Goal: Find specific page/section: Find specific page/section

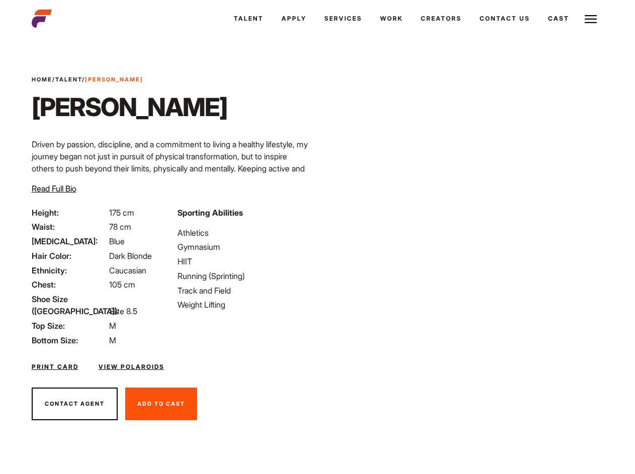
click at [539, 32] on link "Cast" at bounding box center [558, 18] width 39 height 27
click at [0, 0] on link "Casted Talent" at bounding box center [0, 0] width 0 height 0
click at [539, 32] on link "Cast" at bounding box center [558, 18] width 39 height 27
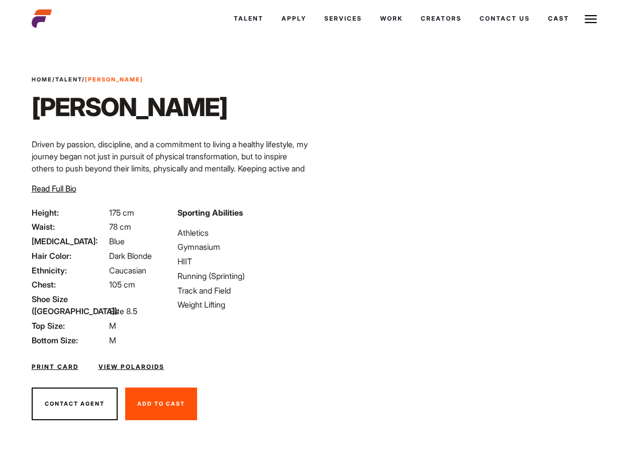
click at [0, 0] on link "Casted Talent" at bounding box center [0, 0] width 0 height 0
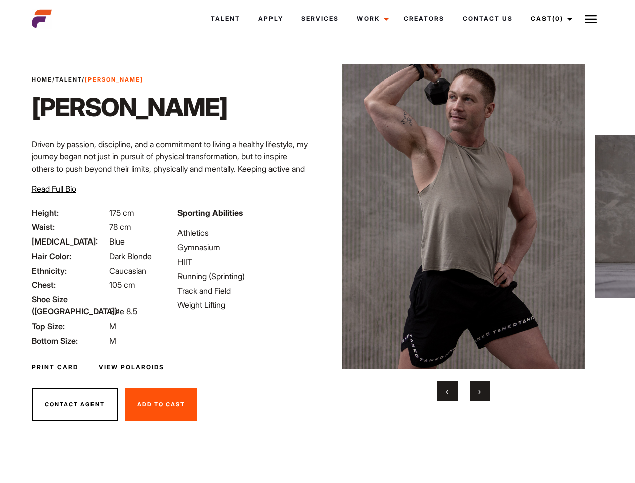
click at [549, 19] on link "Cast (0)" at bounding box center [550, 18] width 56 height 27
click at [591, 19] on img at bounding box center [591, 19] width 12 height 12
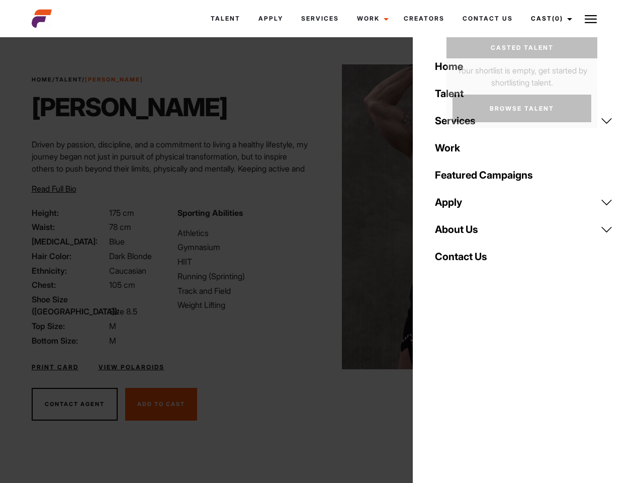
click at [463, 233] on img at bounding box center [464, 216] width 244 height 305
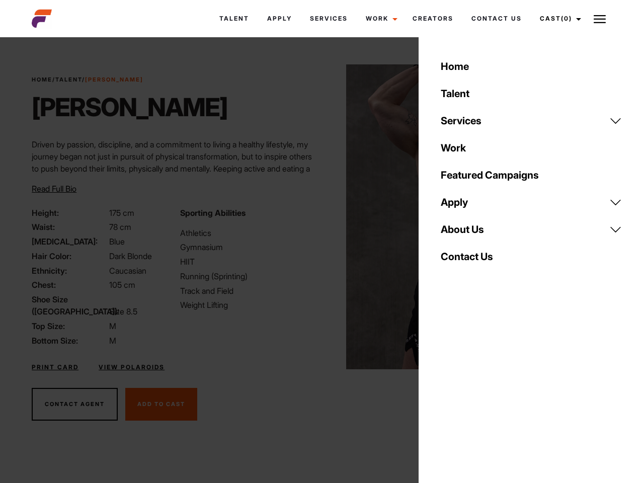
click at [317, 217] on div "Sporting Abilities Athletics Gymnasium HIIT Running (Sprinting) Track and Field…" at bounding box center [248, 277] width 148 height 140
click at [448, 391] on div "Home Talent Services Talent Casting Photography Videography Creative Hair and M…" at bounding box center [530, 241] width 225 height 483
click at [480, 391] on div "Home Talent Services Talent Casting Photography Videography Creative Hair and M…" at bounding box center [530, 241] width 225 height 483
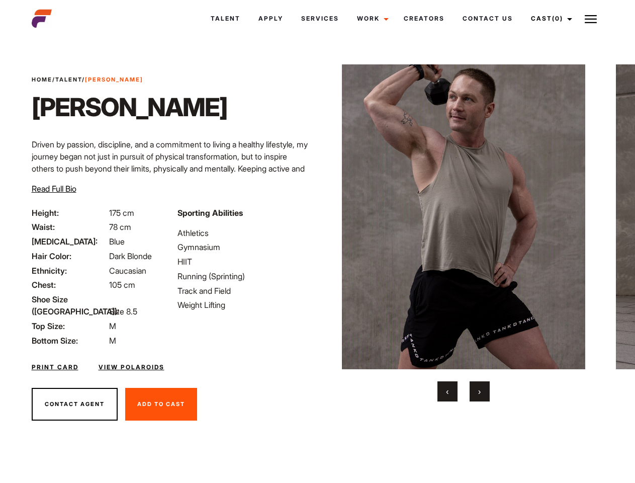
click at [549, 19] on link "Cast (0)" at bounding box center [550, 18] width 56 height 27
click at [591, 19] on img at bounding box center [591, 19] width 12 height 12
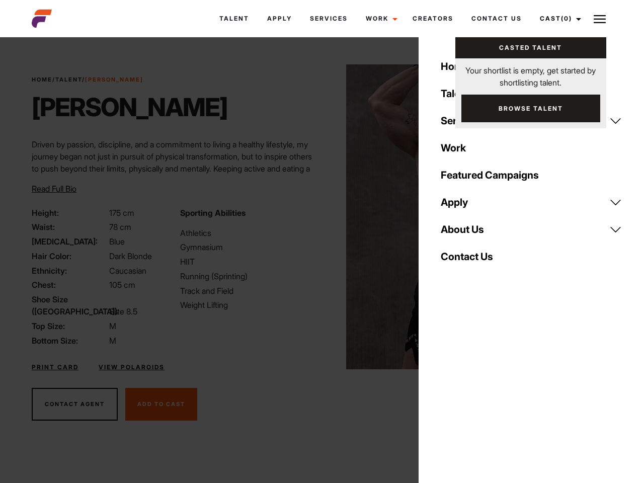
click at [463, 233] on img at bounding box center [468, 216] width 244 height 305
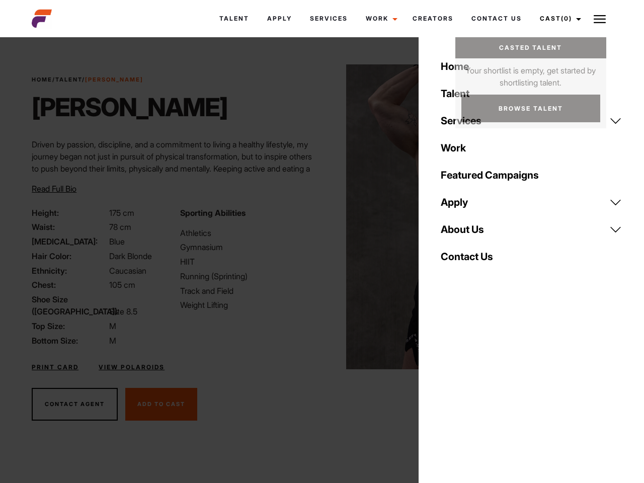
click at [317, 217] on div "Sporting Abilities Athletics Gymnasium HIIT Running (Sprinting) Track and Field…" at bounding box center [248, 277] width 148 height 140
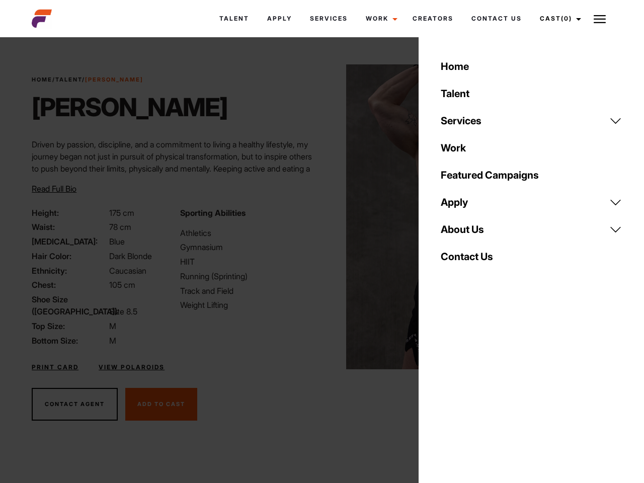
click at [448, 391] on div "Home Talent Services Talent Casting Photography Videography Creative Hair and M…" at bounding box center [530, 241] width 225 height 483
click at [480, 391] on div "Home Talent Services Talent Casting Photography Videography Creative Hair and M…" at bounding box center [530, 241] width 225 height 483
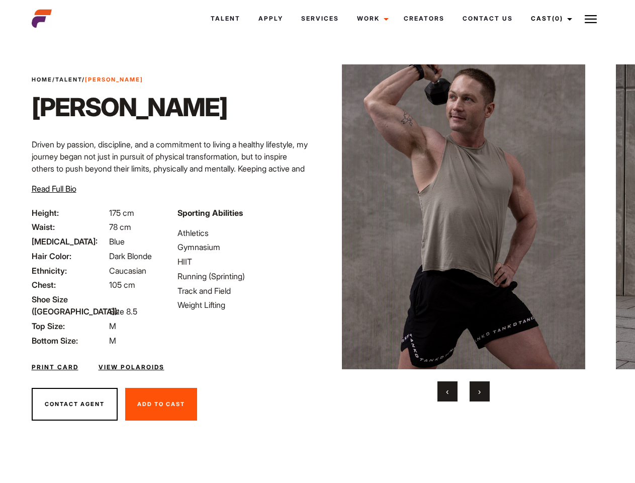
click at [549, 19] on link "Cast (0)" at bounding box center [550, 18] width 56 height 27
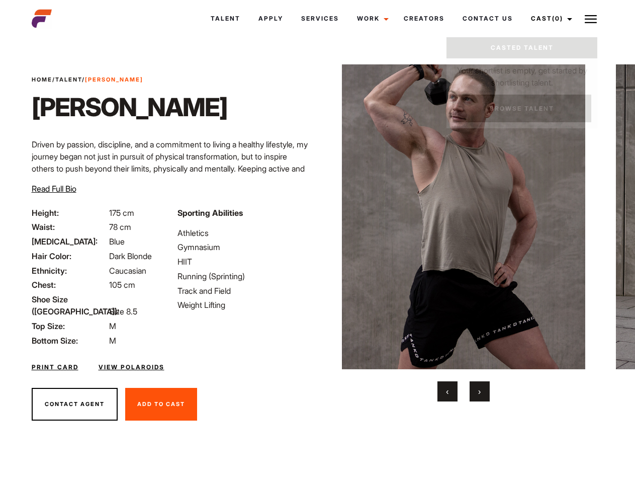
click at [591, 19] on img at bounding box center [591, 19] width 12 height 12
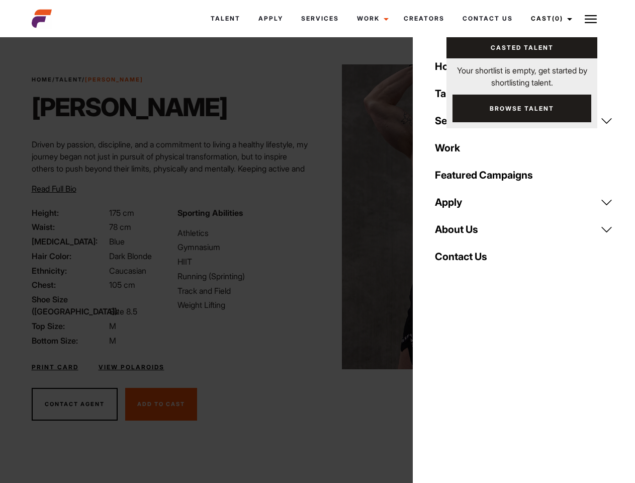
click at [463, 233] on img at bounding box center [464, 216] width 244 height 305
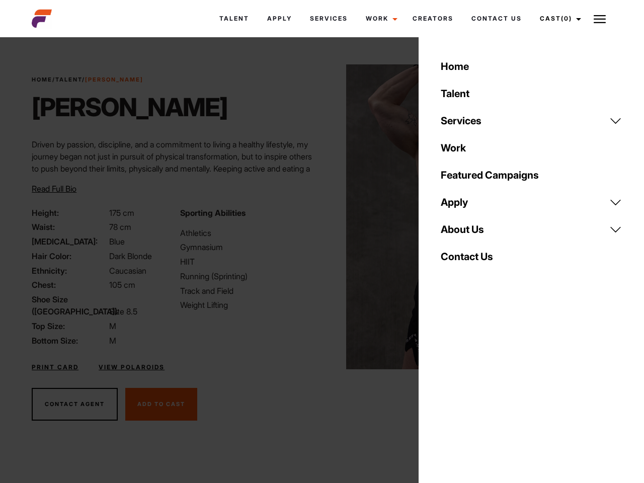
click at [317, 217] on div "Sporting Abilities Athletics Gymnasium HIIT Running (Sprinting) Track and Field…" at bounding box center [248, 277] width 148 height 140
click at [448, 391] on div "Home Talent Services Talent Casting Photography Videography Creative Hair and M…" at bounding box center [530, 241] width 225 height 483
click at [480, 391] on div "Home Talent Services Talent Casting Photography Videography Creative Hair and M…" at bounding box center [530, 241] width 225 height 483
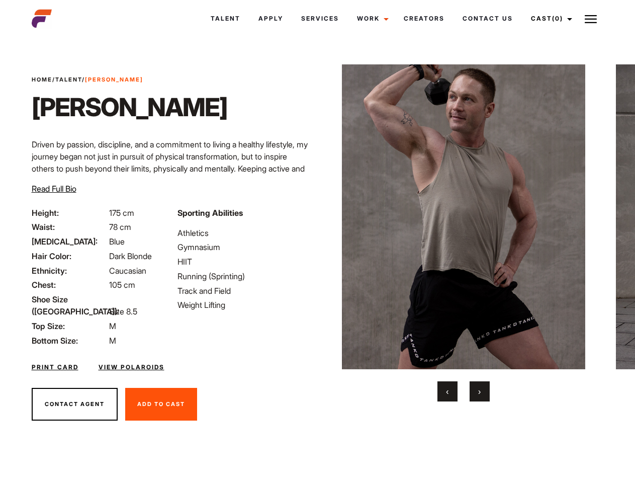
click at [549, 19] on link "Cast (0)" at bounding box center [550, 18] width 56 height 27
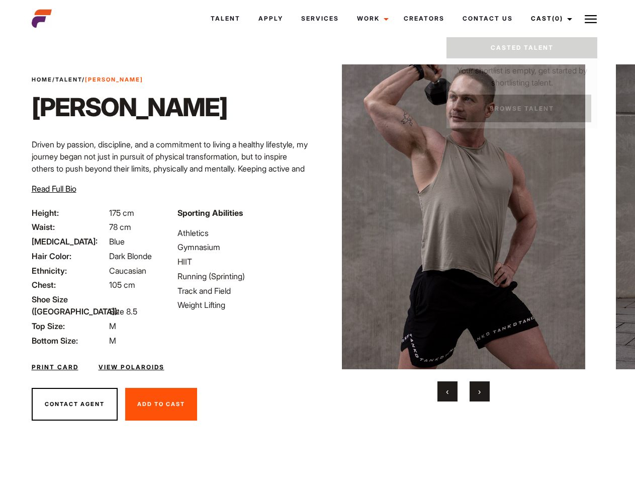
click at [591, 19] on img at bounding box center [591, 19] width 12 height 12
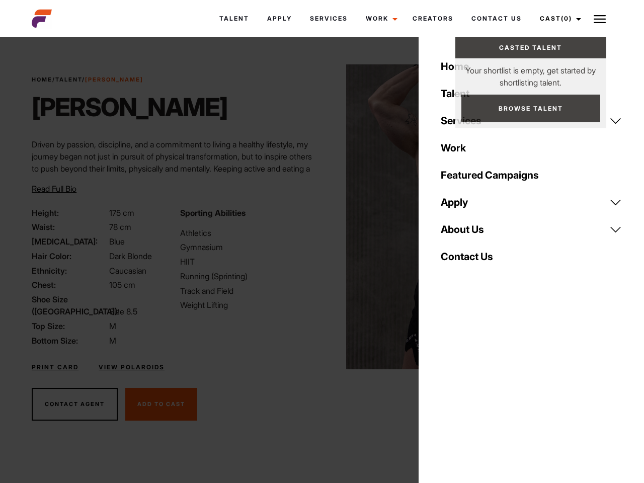
click at [463, 233] on img at bounding box center [468, 216] width 244 height 305
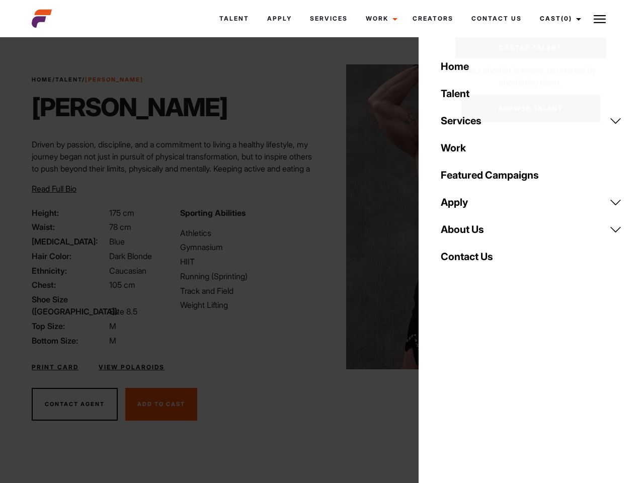
click at [317, 217] on div "Sporting Abilities Athletics Gymnasium HIIT Running (Sprinting) Track and Field…" at bounding box center [248, 277] width 148 height 140
click at [448, 391] on div "Home Talent Services Talent Casting Photography Videography Creative Hair and M…" at bounding box center [530, 241] width 225 height 483
click at [480, 391] on div "Home Talent Services Talent Casting Photography Videography Creative Hair and M…" at bounding box center [530, 241] width 225 height 483
